Goal: Information Seeking & Learning: Learn about a topic

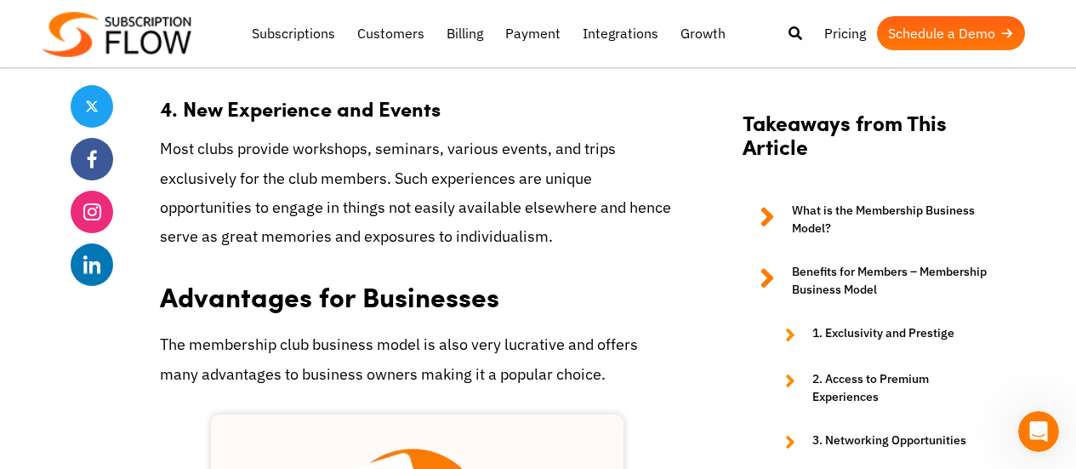
scroll to position [1995, 0]
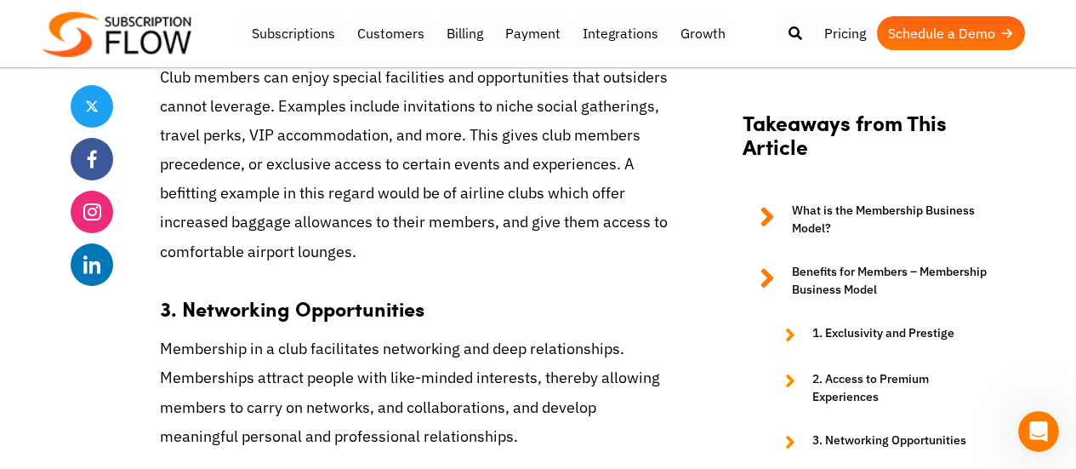
scroll to position [1778, 0]
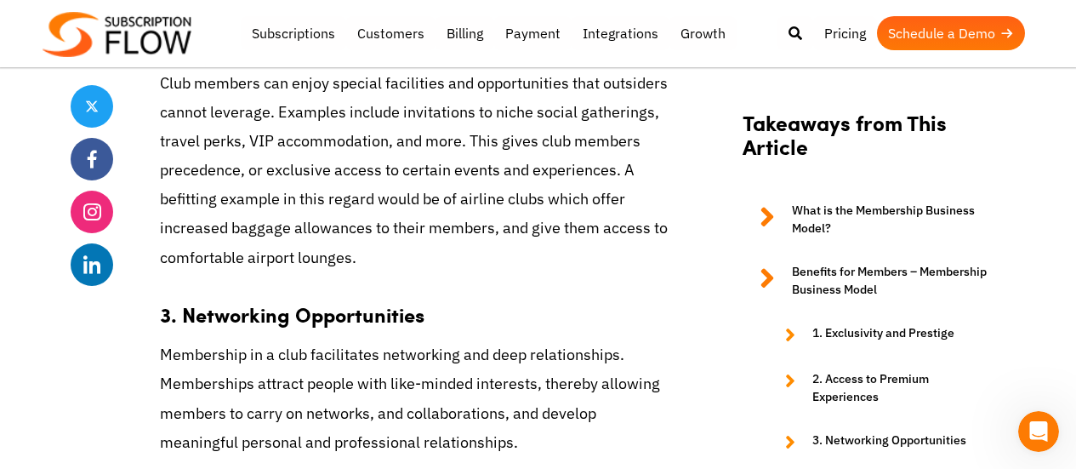
click at [914, 40] on link "Schedule a Demo" at bounding box center [951, 33] width 148 height 34
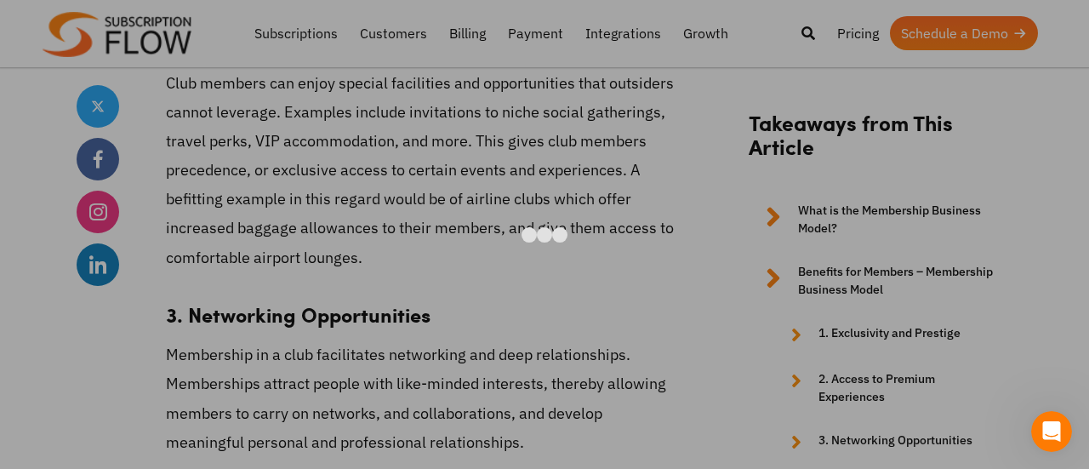
click at [1052, 37] on div at bounding box center [1059, 29] width 16 height 16
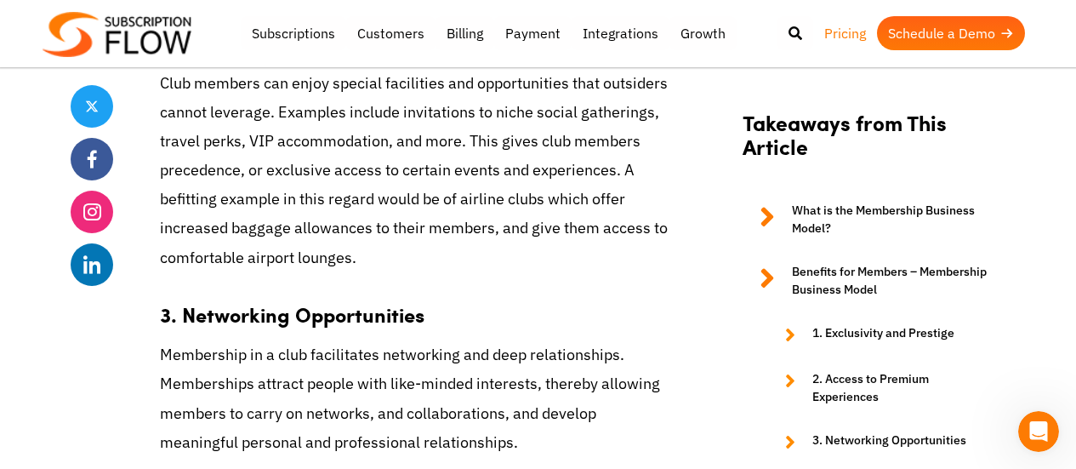
click at [845, 34] on link "Pricing" at bounding box center [845, 33] width 64 height 34
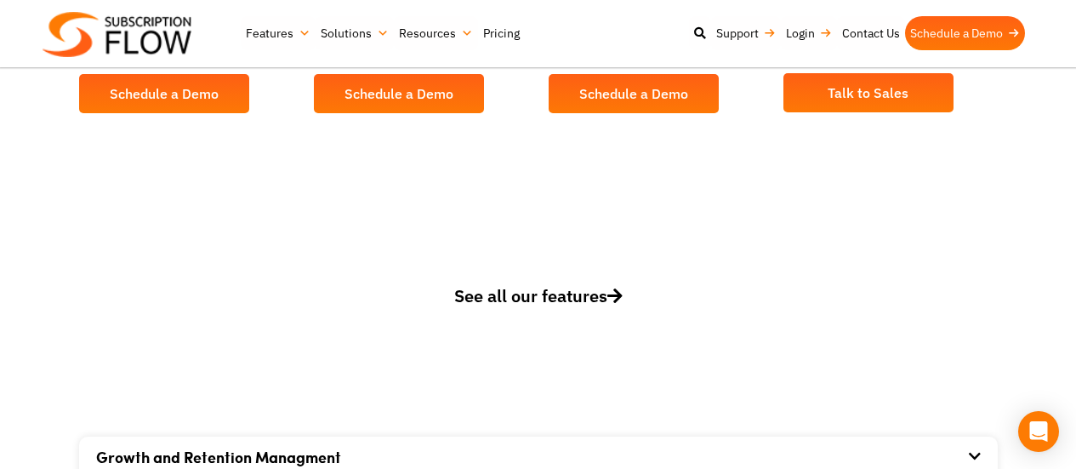
scroll to position [749, 0]
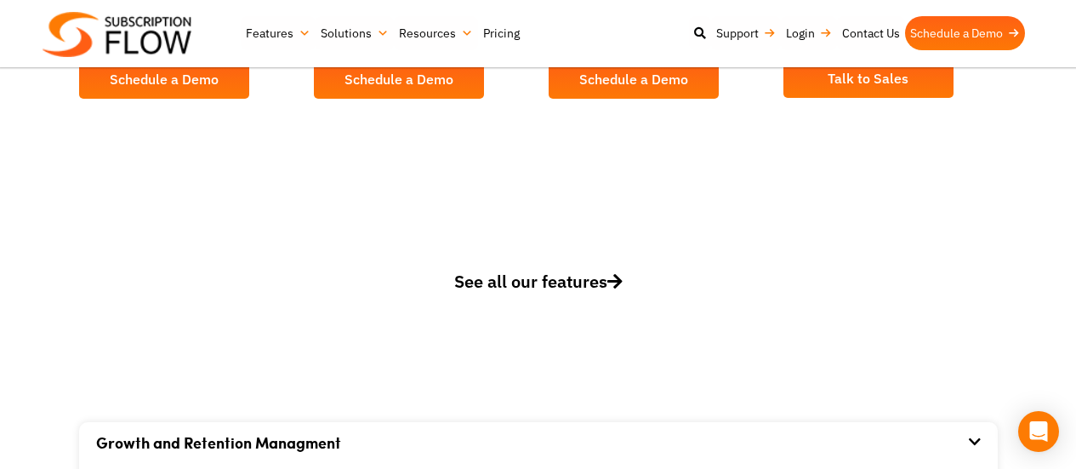
click at [521, 290] on span "See all our features" at bounding box center [538, 281] width 168 height 23
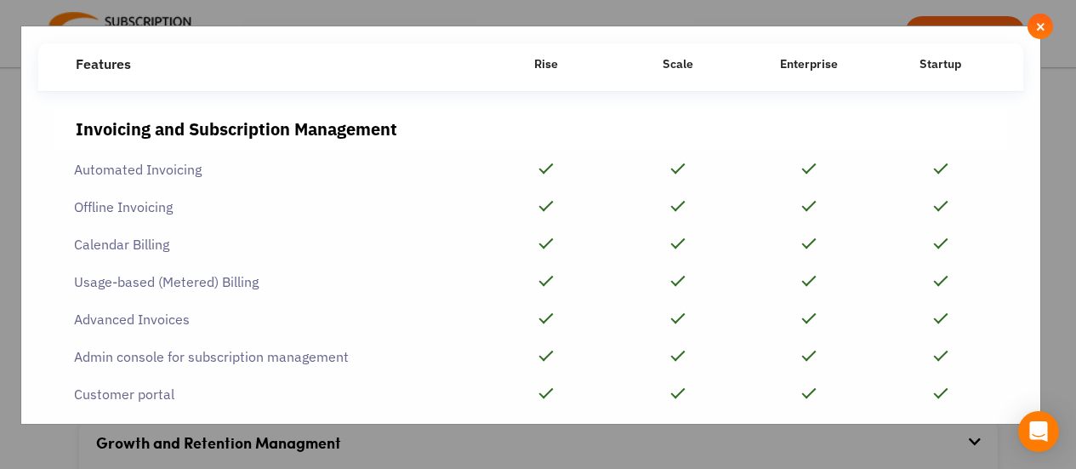
click at [521, 290] on div at bounding box center [547, 282] width 132 height 36
click at [1033, 34] on button "×" at bounding box center [1041, 27] width 26 height 26
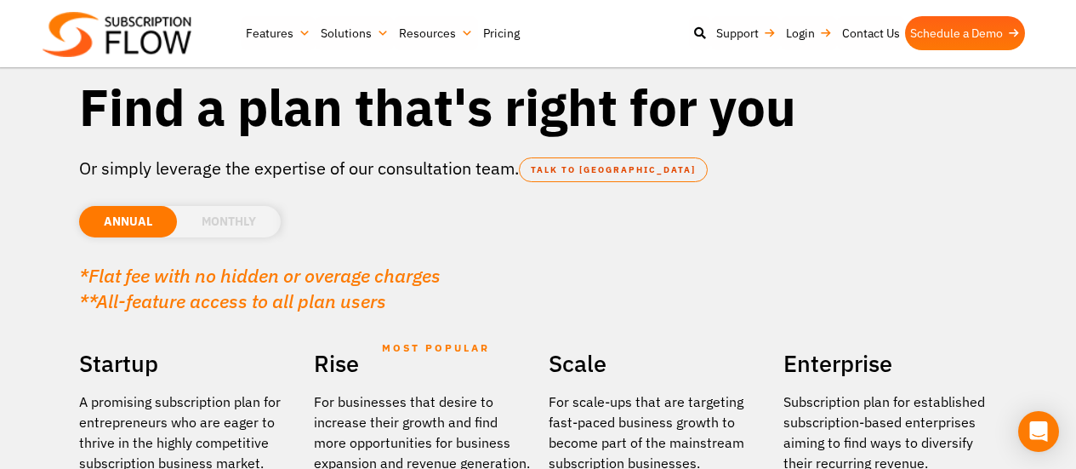
scroll to position [0, 0]
